Goal: Task Accomplishment & Management: Manage account settings

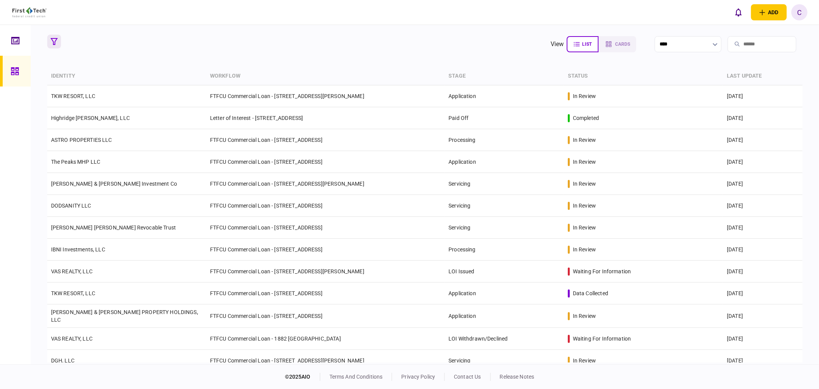
click at [54, 41] on icon "button" at bounding box center [54, 41] width 7 height 7
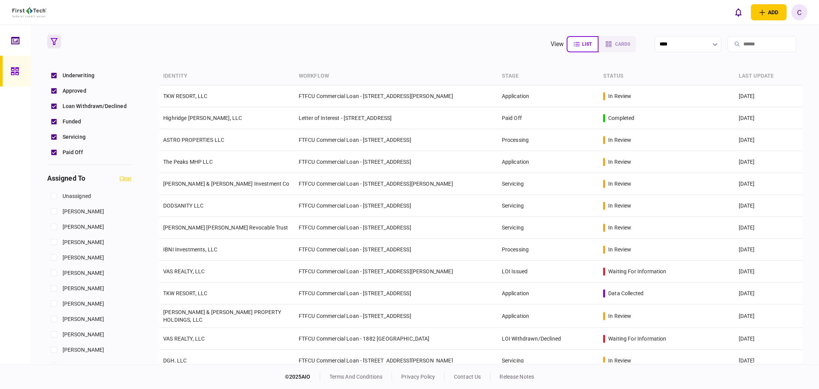
scroll to position [256, 0]
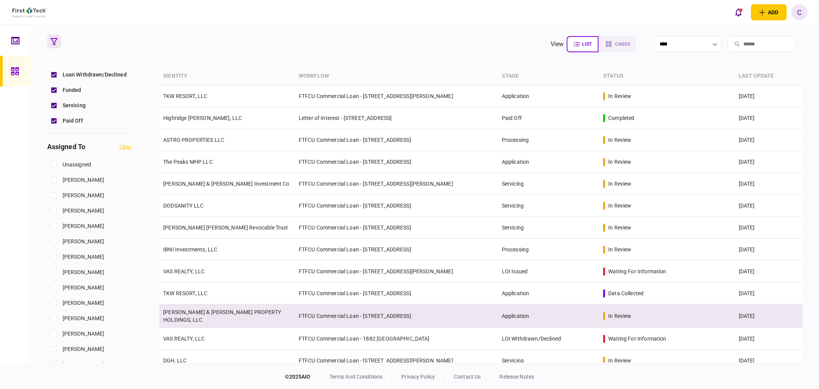
click at [198, 315] on link "CULLUM & KELLEY PROPERTY HOLDINGS, LLC" at bounding box center [222, 316] width 118 height 14
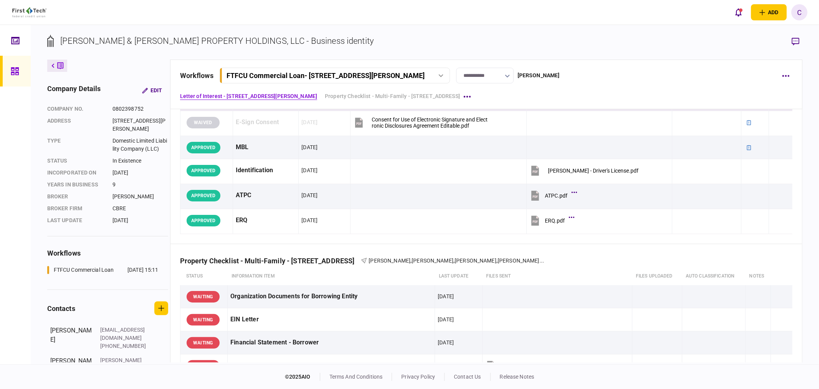
scroll to position [256, 0]
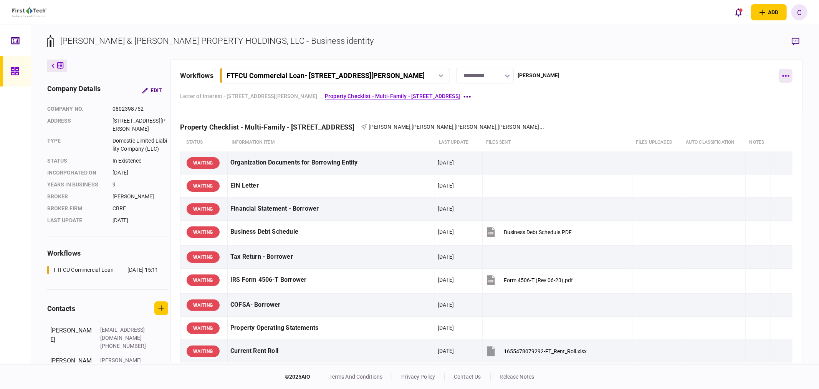
click at [787, 75] on icon "button" at bounding box center [785, 76] width 7 height 2
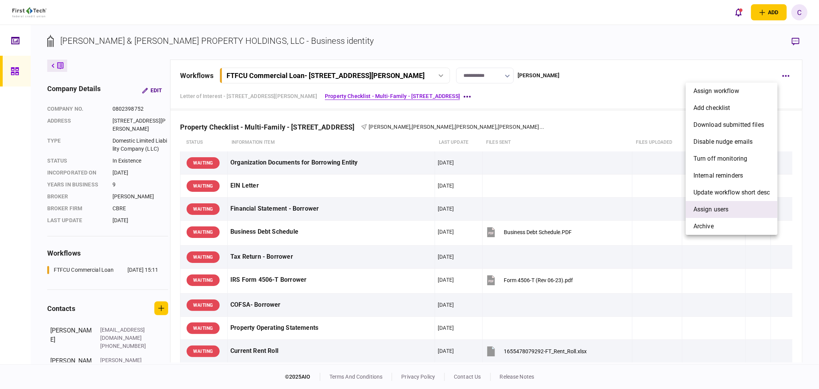
click at [709, 212] on span "Assign users" at bounding box center [711, 209] width 35 height 9
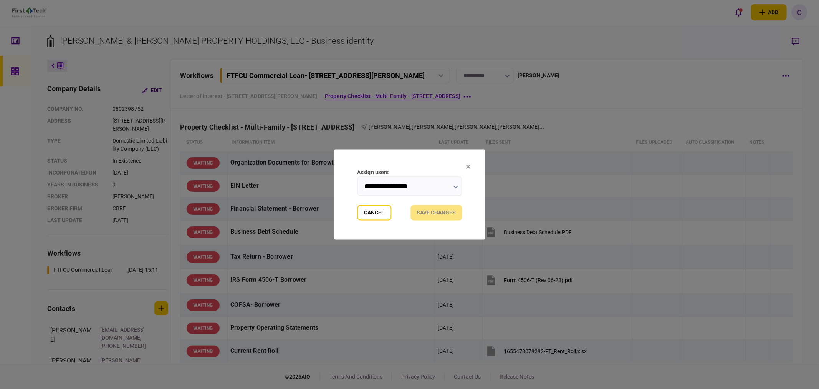
click at [460, 184] on input "**********" at bounding box center [409, 186] width 105 height 19
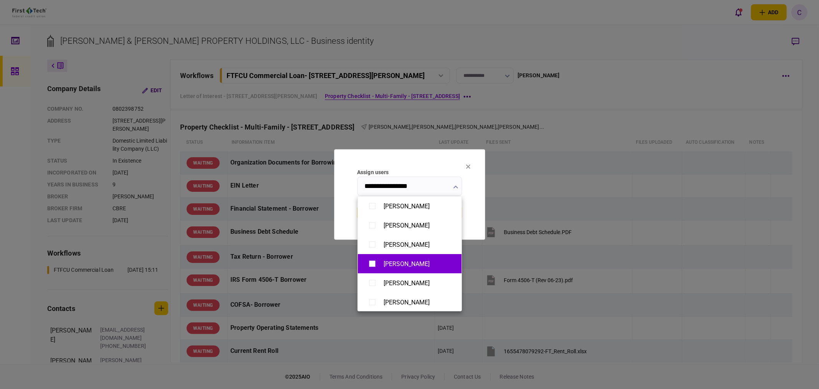
type input "**********"
click at [341, 195] on div at bounding box center [409, 194] width 819 height 389
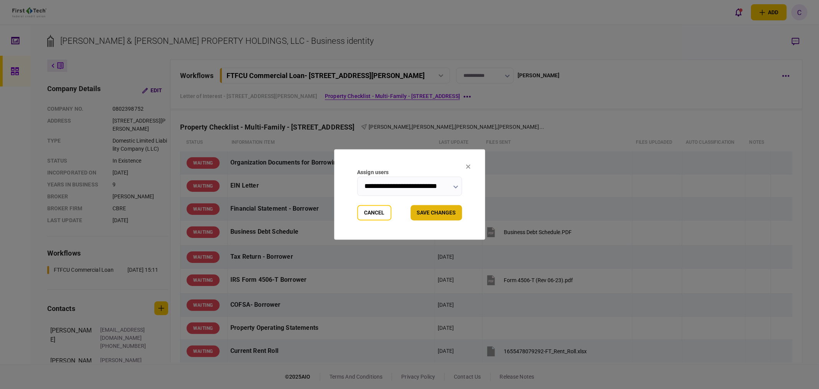
click at [443, 214] on button "Save changes" at bounding box center [436, 212] width 51 height 15
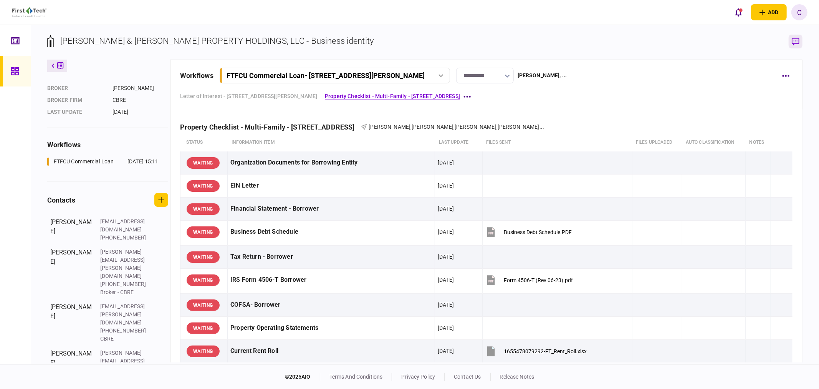
click at [795, 43] on icon "button" at bounding box center [796, 42] width 8 height 8
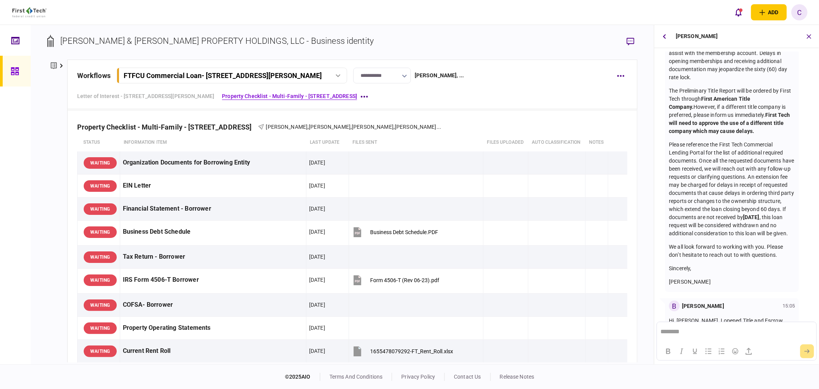
scroll to position [0, 0]
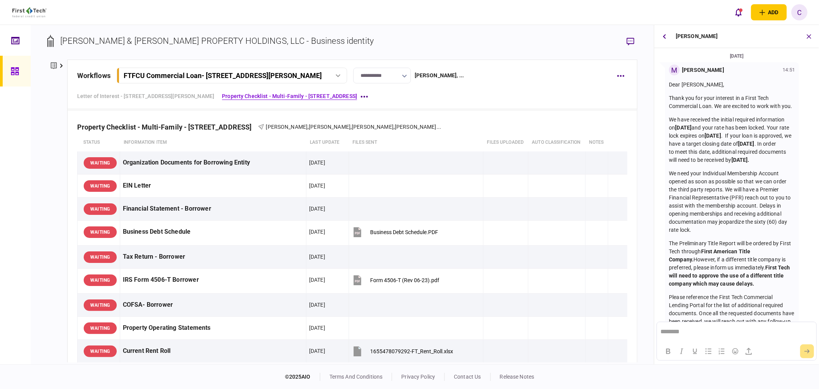
click at [61, 64] on icon at bounding box center [61, 66] width 3 height 4
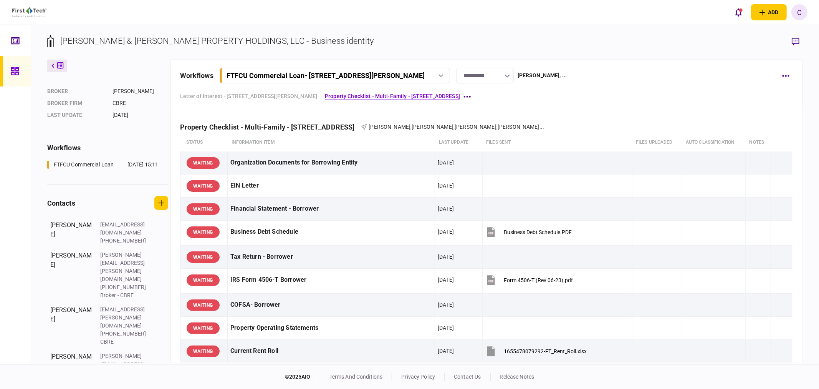
scroll to position [108, 0]
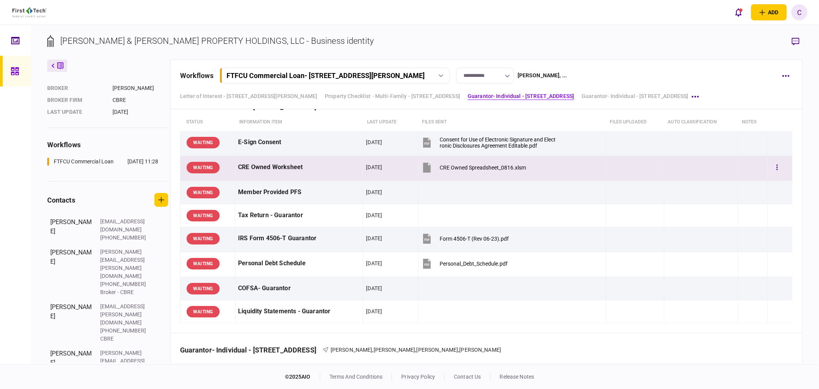
scroll to position [640, 0]
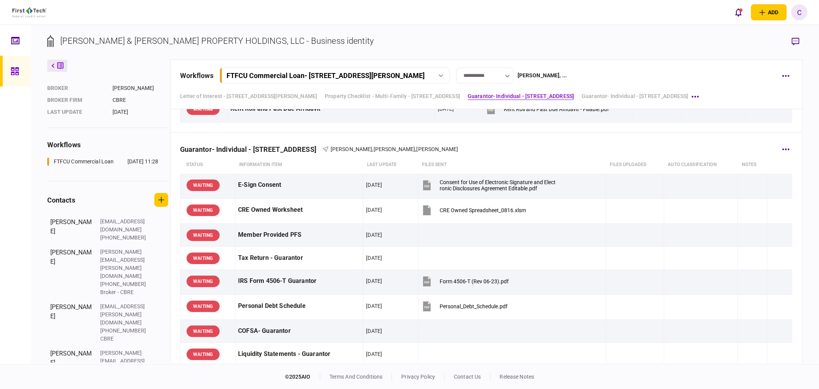
drag, startPoint x: 258, startPoint y: 149, endPoint x: 317, endPoint y: 151, distance: 58.8
click at [317, 151] on div "Guarantor- Individual - 513 E Caney Street" at bounding box center [251, 149] width 142 height 8
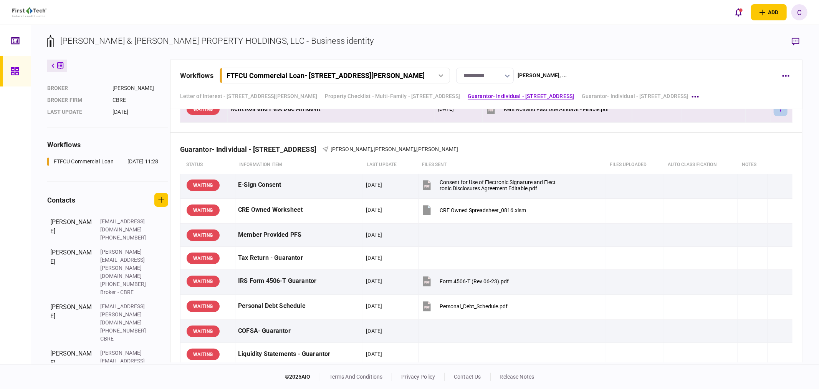
scroll to position [597, 0]
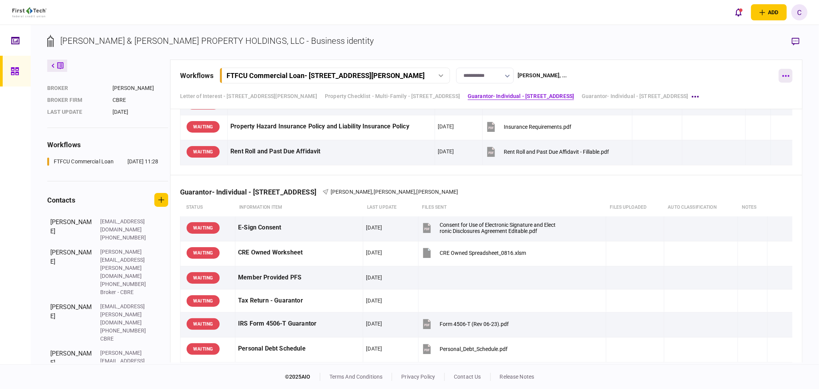
click at [788, 75] on icon "button" at bounding box center [785, 76] width 7 height 2
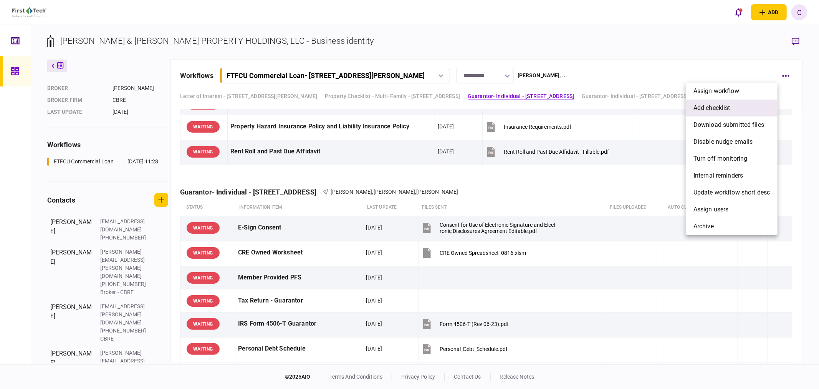
click at [718, 108] on span "add checklist" at bounding box center [712, 107] width 37 height 9
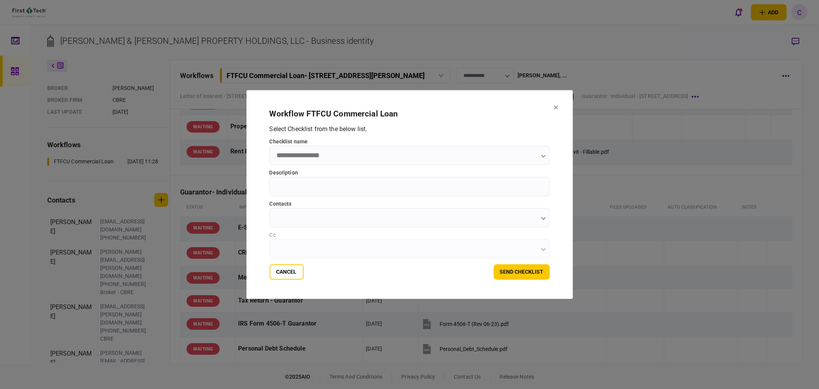
click at [364, 156] on input "checklist name" at bounding box center [410, 155] width 280 height 19
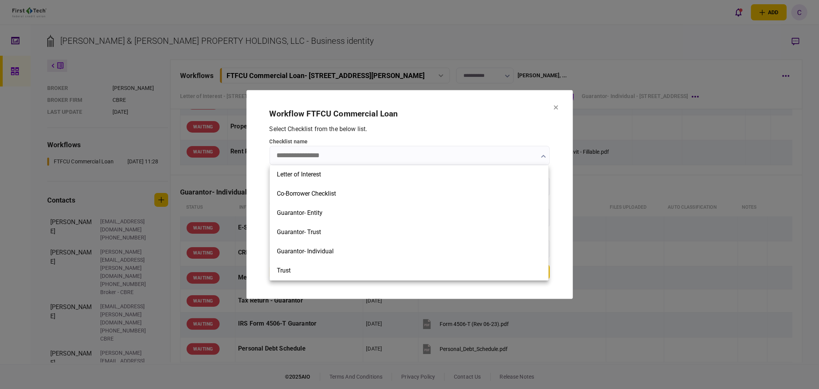
scroll to position [213, 0]
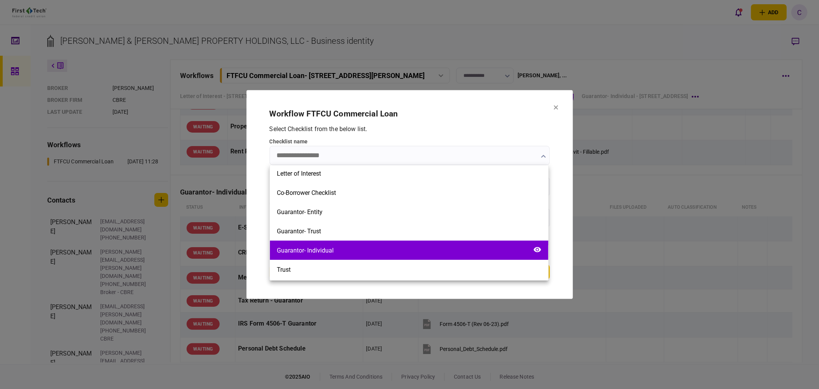
click at [296, 250] on div "Guarantor- Individual" at bounding box center [305, 250] width 57 height 7
type input "**********"
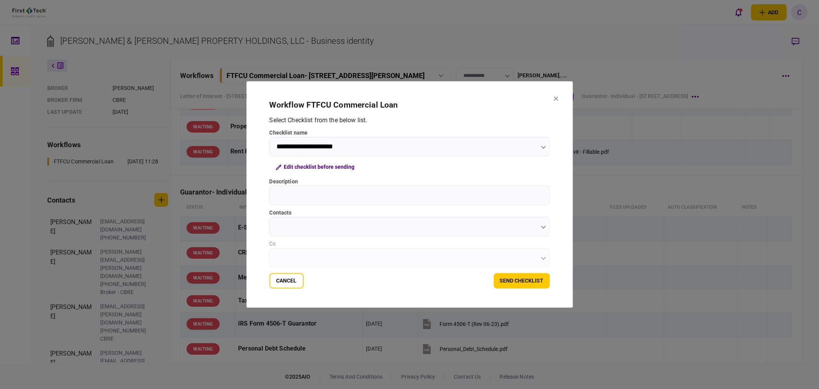
click at [292, 194] on input "Description" at bounding box center [410, 195] width 280 height 19
drag, startPoint x: 302, startPoint y: 195, endPoint x: 260, endPoint y: 195, distance: 42.6
click at [260, 195] on section "**********" at bounding box center [410, 194] width 326 height 226
type input "****"
drag, startPoint x: 427, startPoint y: 91, endPoint x: 557, endPoint y: 111, distance: 131.3
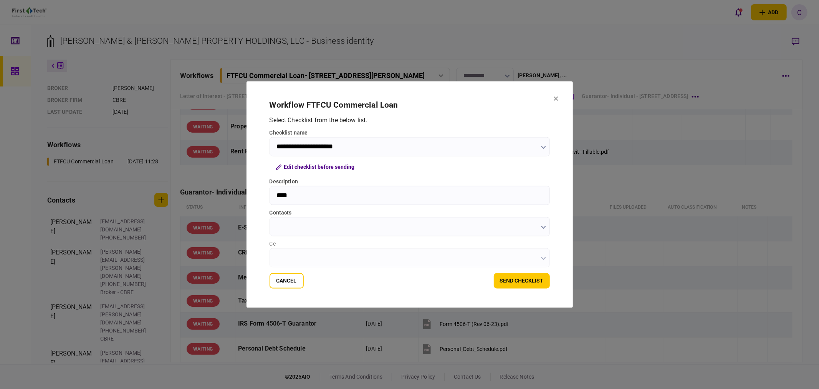
click at [557, 111] on section "**********" at bounding box center [410, 194] width 326 height 226
click at [305, 194] on input "****" at bounding box center [410, 195] width 280 height 19
click at [295, 282] on button "Cancel" at bounding box center [287, 280] width 34 height 15
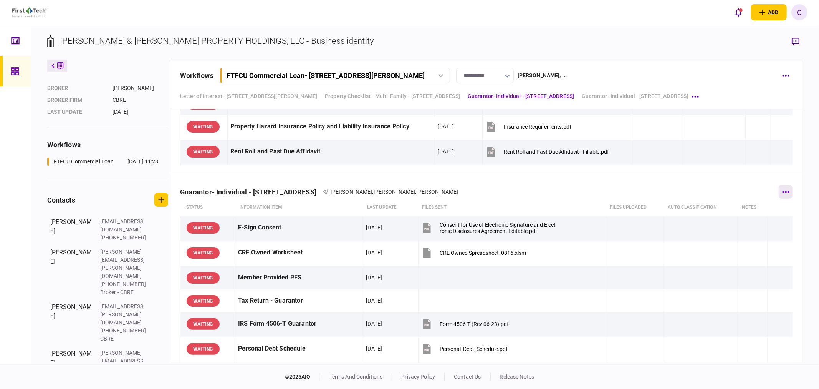
click at [785, 192] on icon "button" at bounding box center [786, 192] width 7 height 2
click at [797, 189] on div at bounding box center [409, 194] width 819 height 389
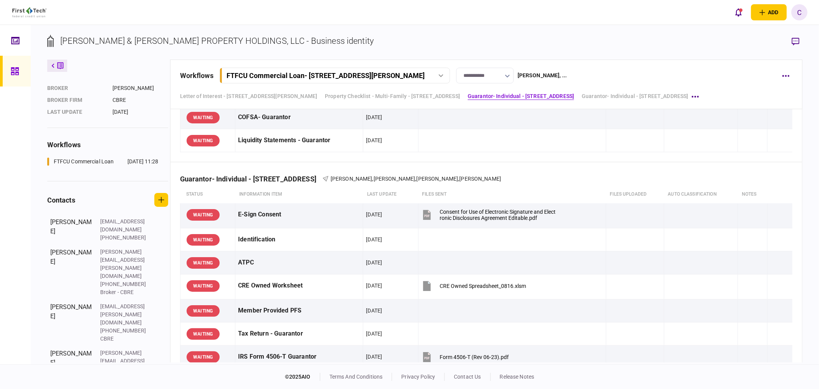
scroll to position [597, 0]
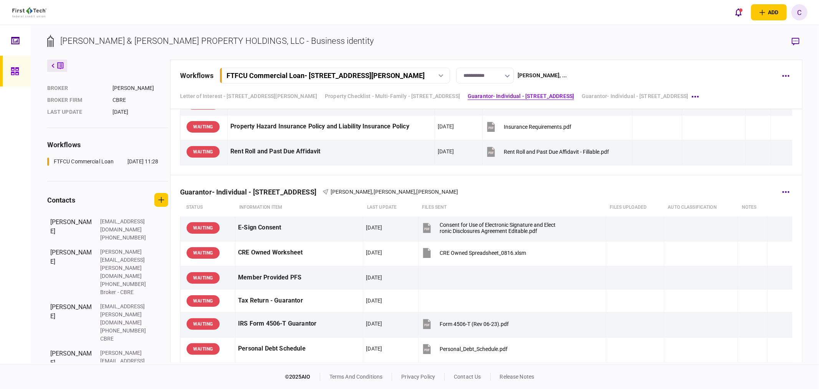
drag, startPoint x: 186, startPoint y: 192, endPoint x: 319, endPoint y: 189, distance: 133.3
click at [319, 189] on div "Guarantor- Individual - 513 E Caney Street" at bounding box center [251, 192] width 142 height 8
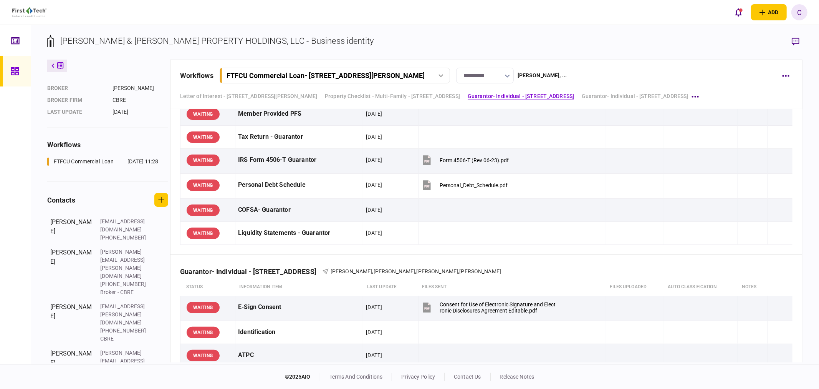
scroll to position [768, 0]
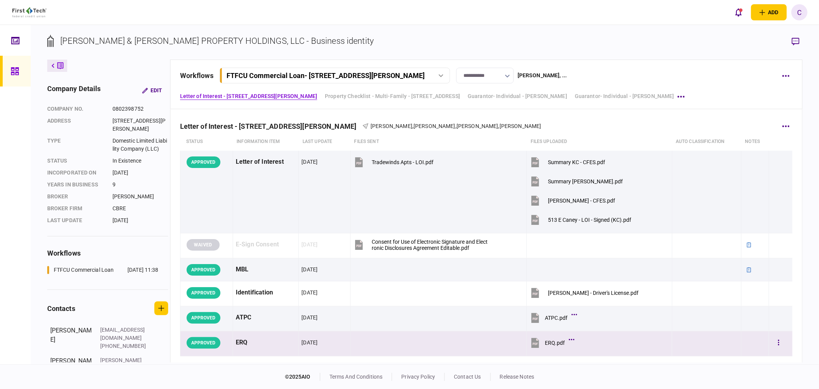
scroll to position [171, 0]
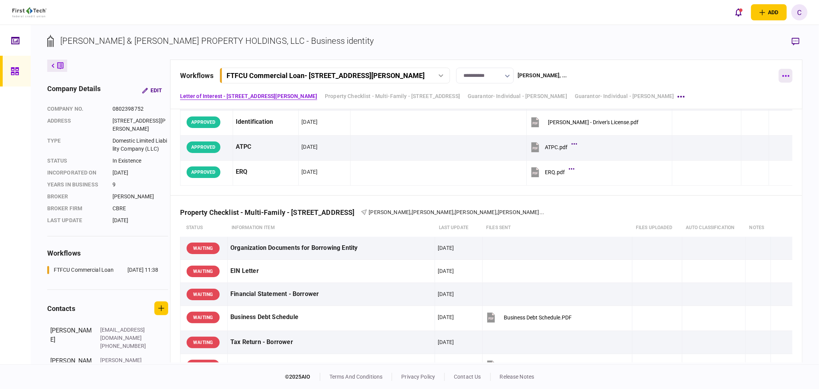
click at [786, 78] on button "button" at bounding box center [786, 76] width 14 height 14
